Goal: Task Accomplishment & Management: Complete application form

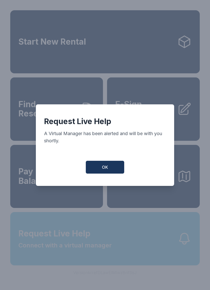
click at [93, 170] on button "OK" at bounding box center [105, 167] width 38 height 13
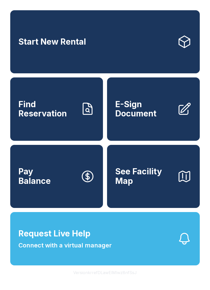
click at [134, 118] on span "E-Sign Document" at bounding box center [144, 109] width 58 height 19
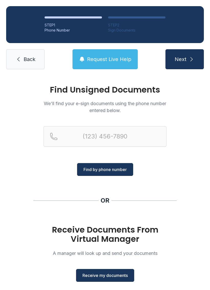
click at [97, 272] on button "Receive my documents" at bounding box center [105, 275] width 58 height 13
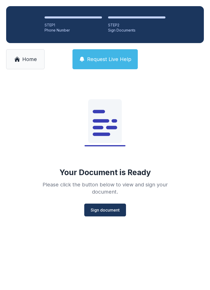
click at [100, 212] on span "Sign document" at bounding box center [105, 210] width 29 height 6
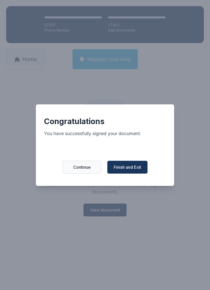
click at [123, 170] on span "Finish and Exit" at bounding box center [127, 167] width 27 height 6
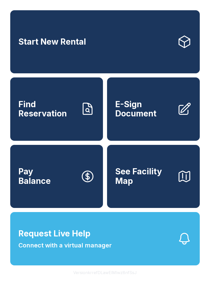
click at [165, 290] on div "Start New Rental Find Reservation E-Sign Document Pay Balance See Facility Map …" at bounding box center [105, 145] width 210 height 290
